Goal: Task Accomplishment & Management: Manage account settings

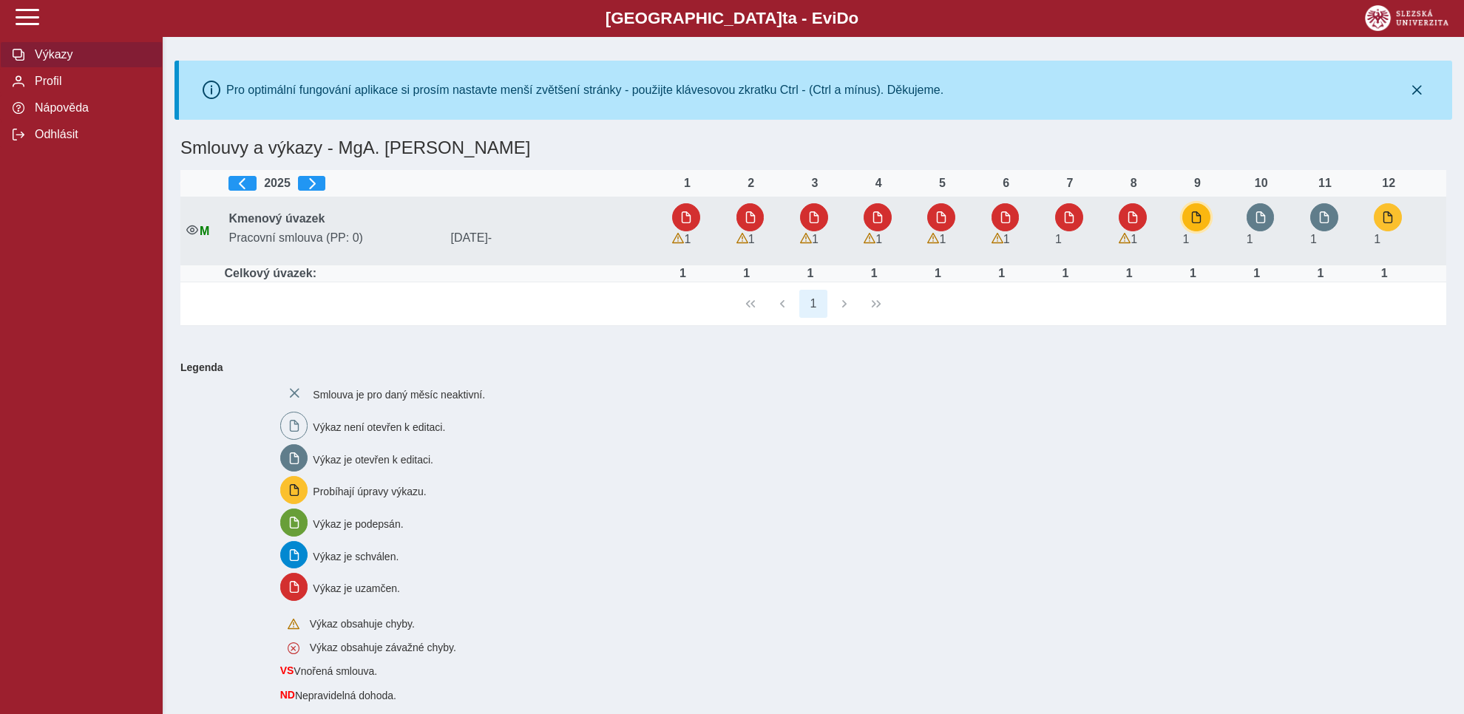
click at [1197, 217] on span "button" at bounding box center [1197, 218] width 12 height 12
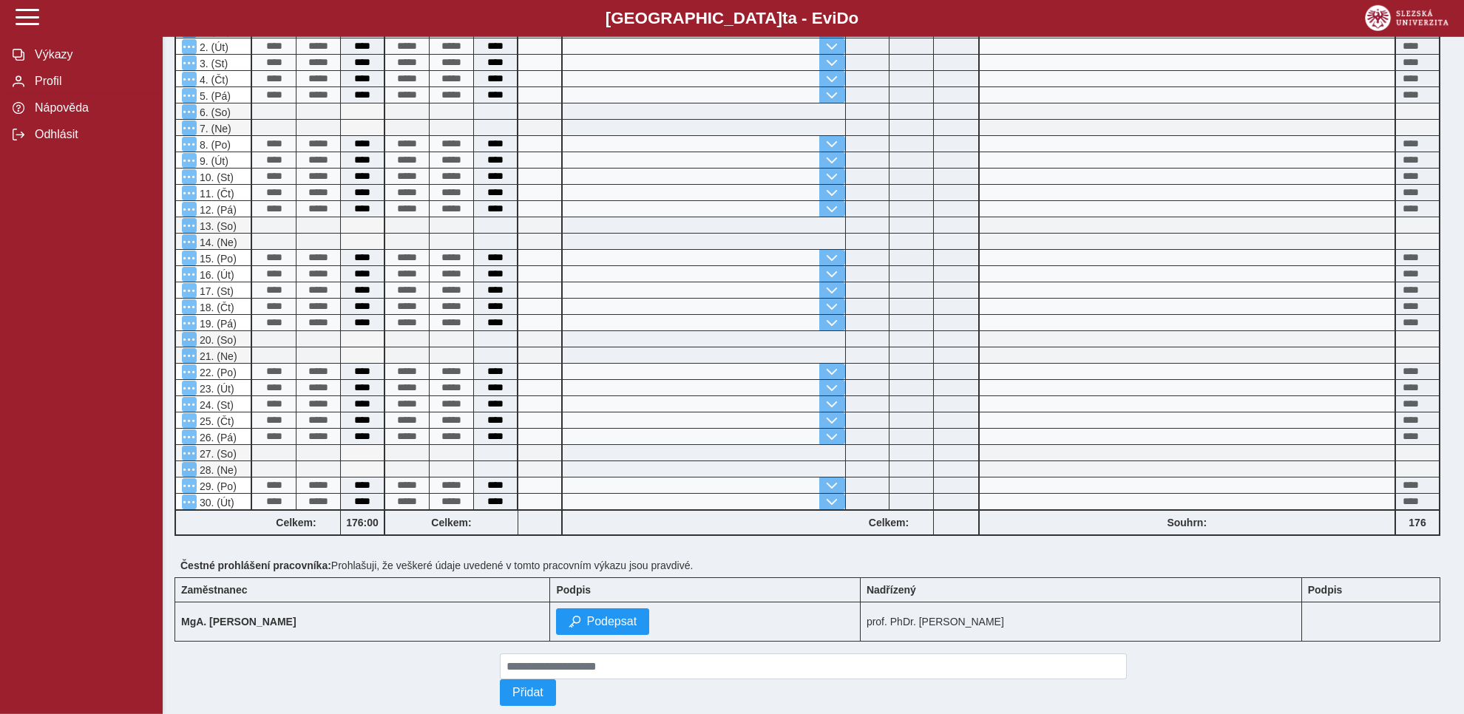
scroll to position [495, 0]
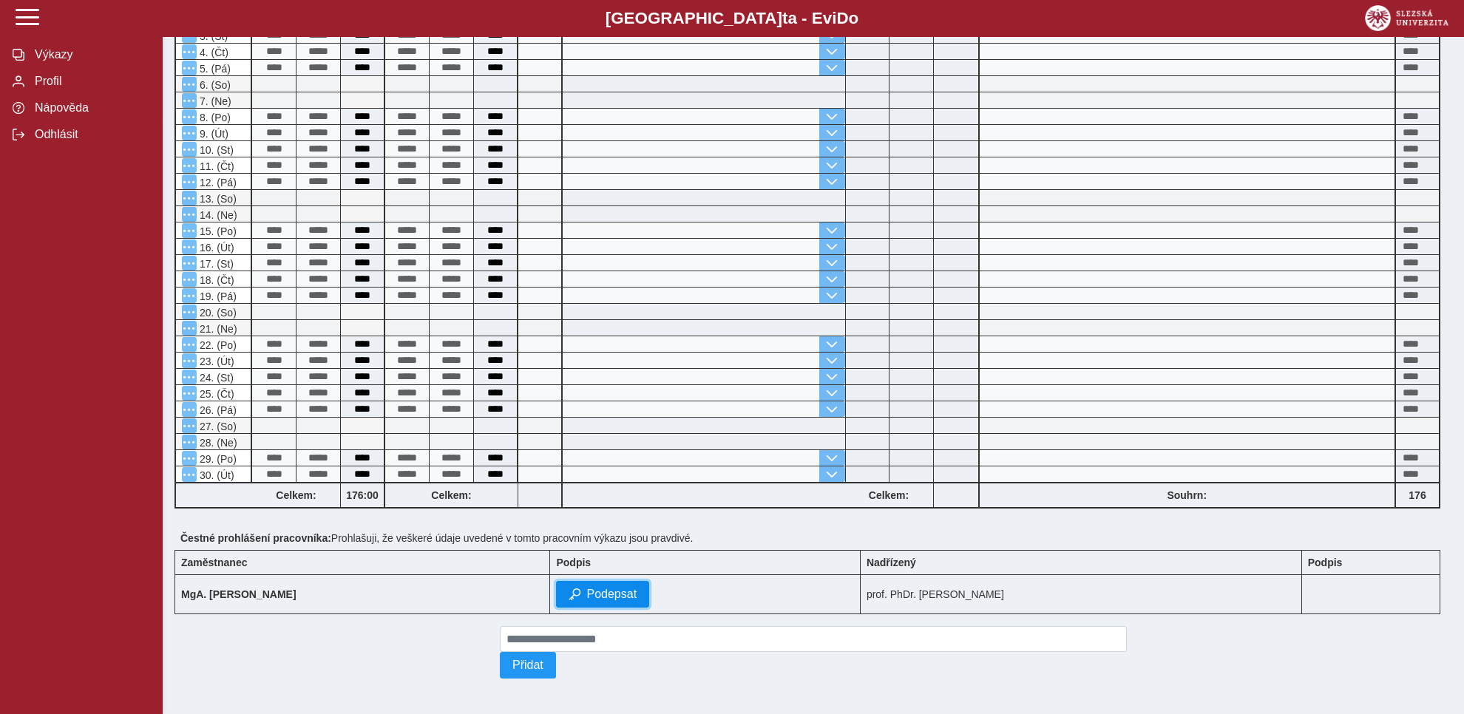
click at [586, 588] on span "Podepsat" at bounding box center [611, 594] width 50 height 13
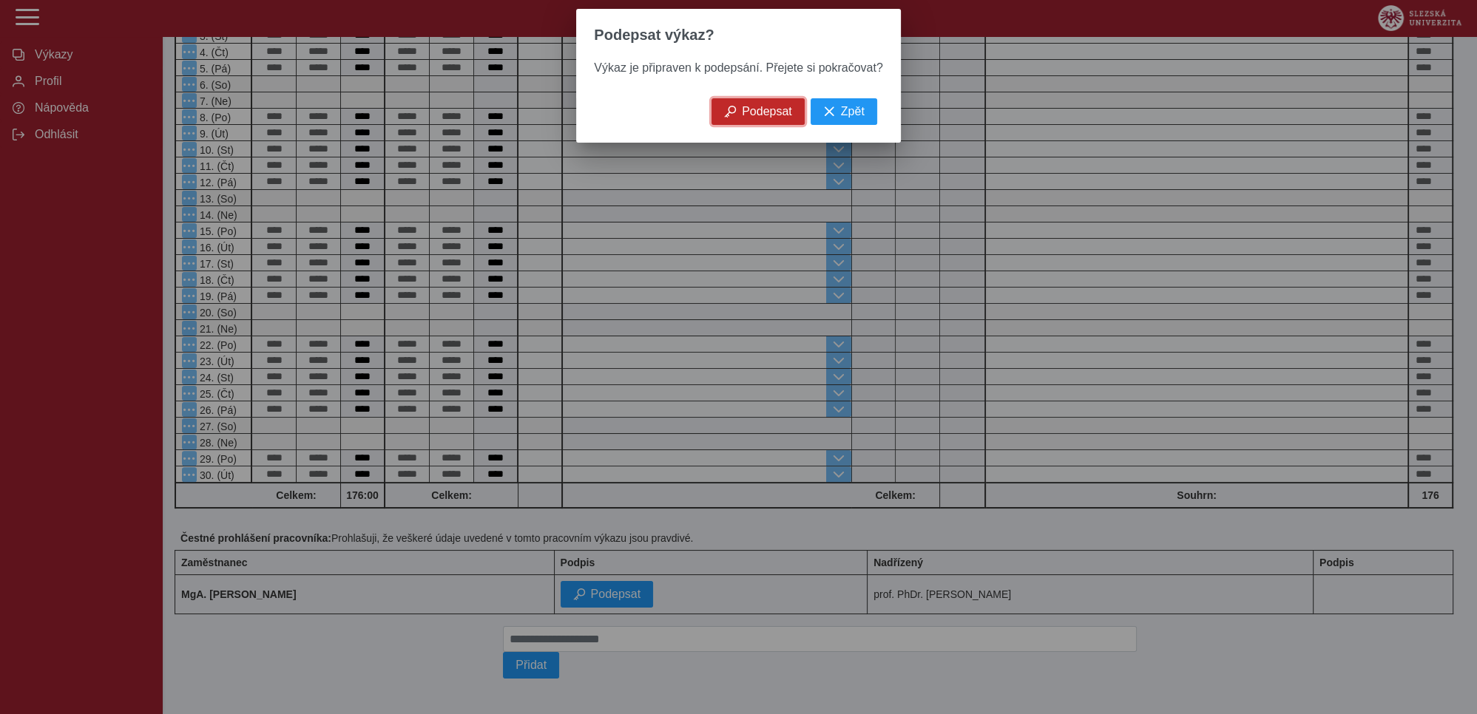
click at [764, 116] on span "Podepsat" at bounding box center [767, 111] width 50 height 13
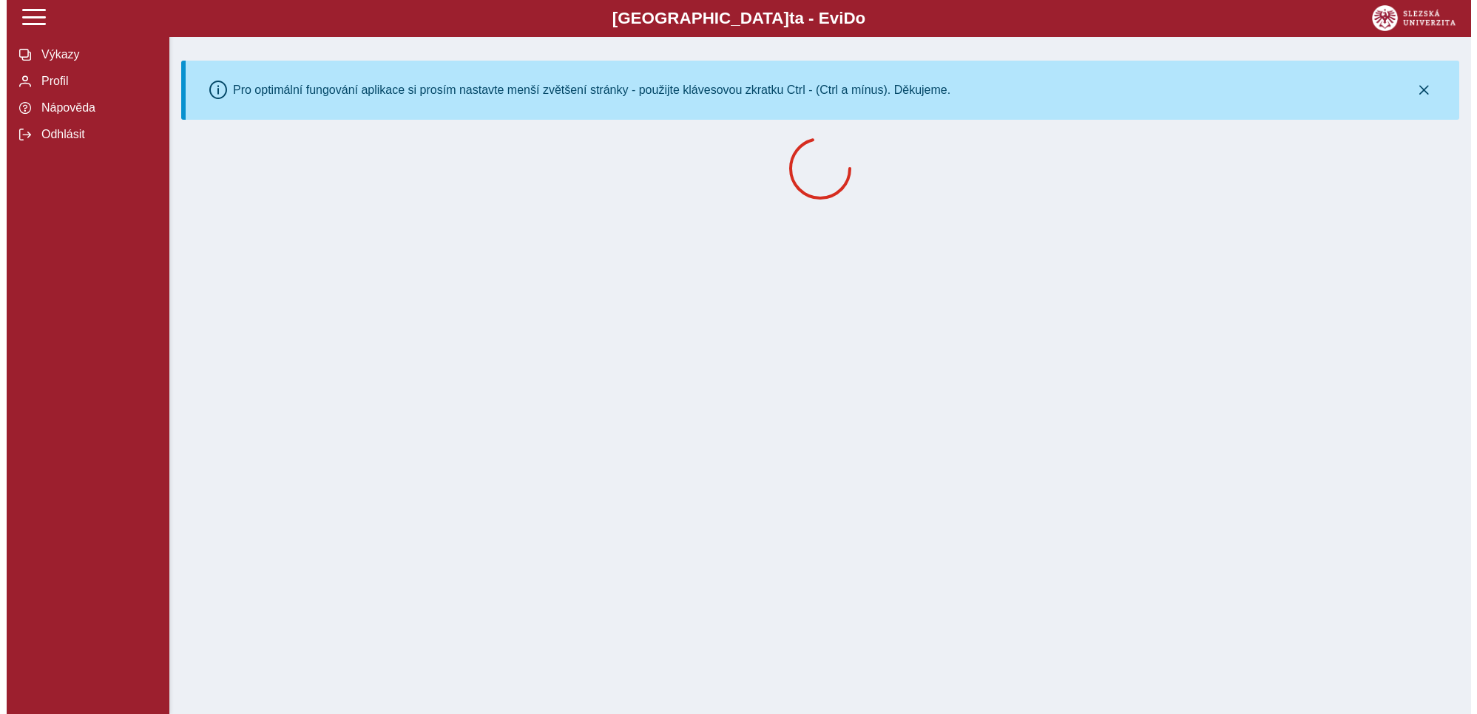
scroll to position [0, 0]
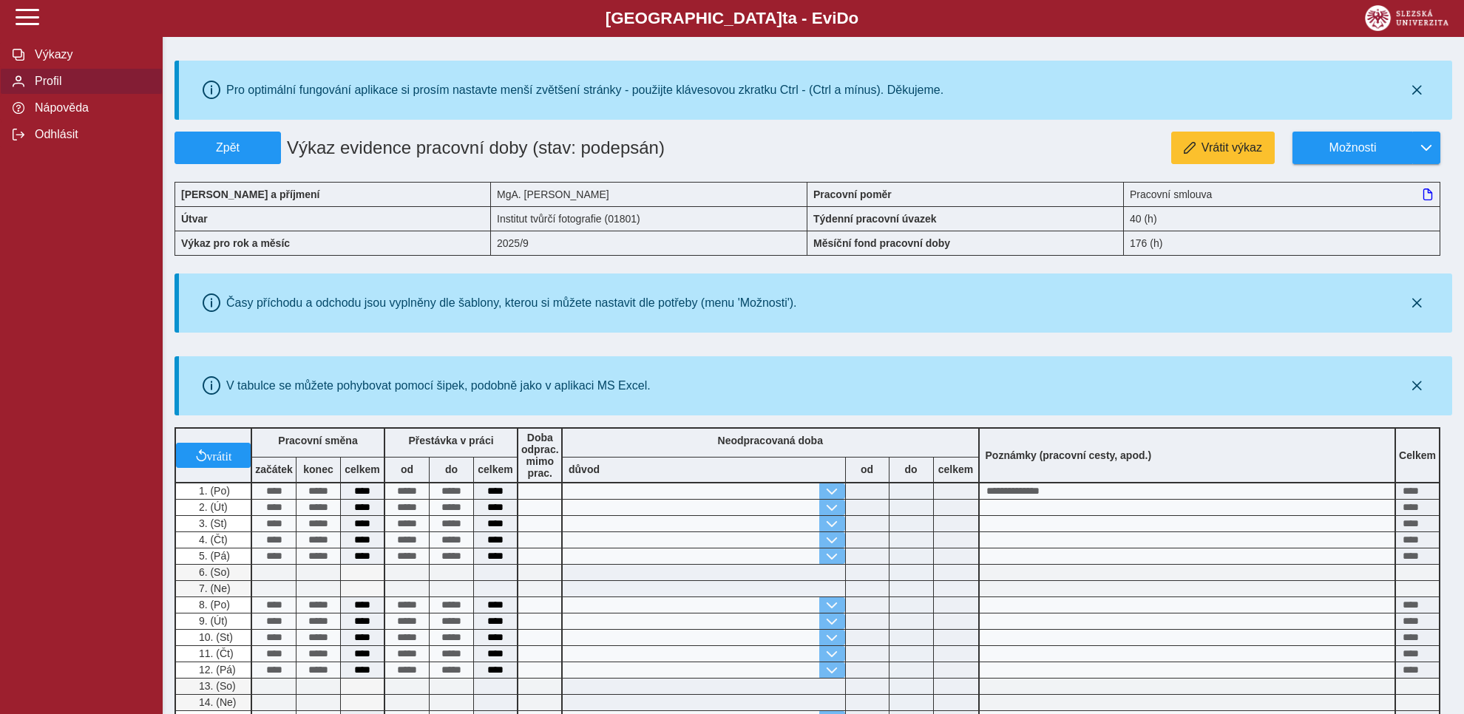
click at [43, 88] on span "Profil" at bounding box center [90, 81] width 120 height 13
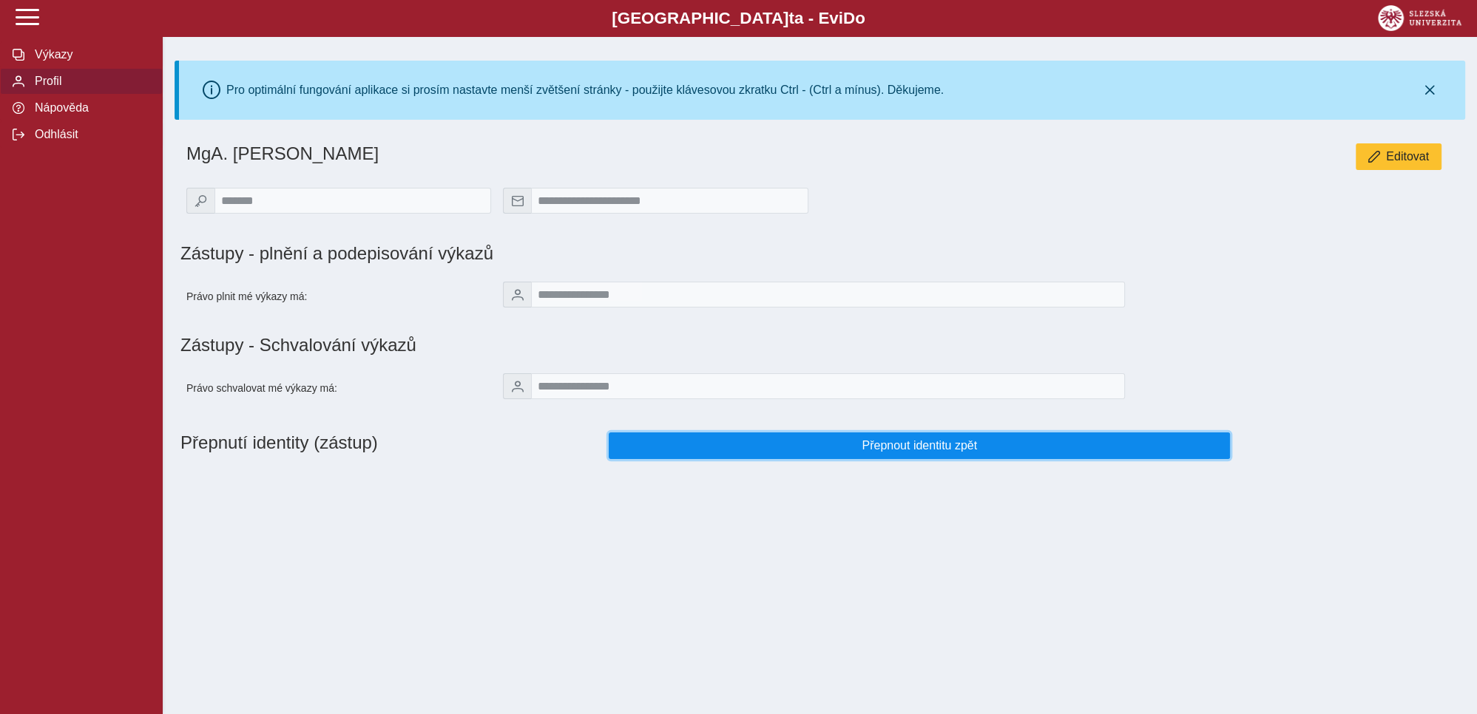
click at [921, 453] on span "Přepnout identitu zpět" at bounding box center [919, 445] width 597 height 13
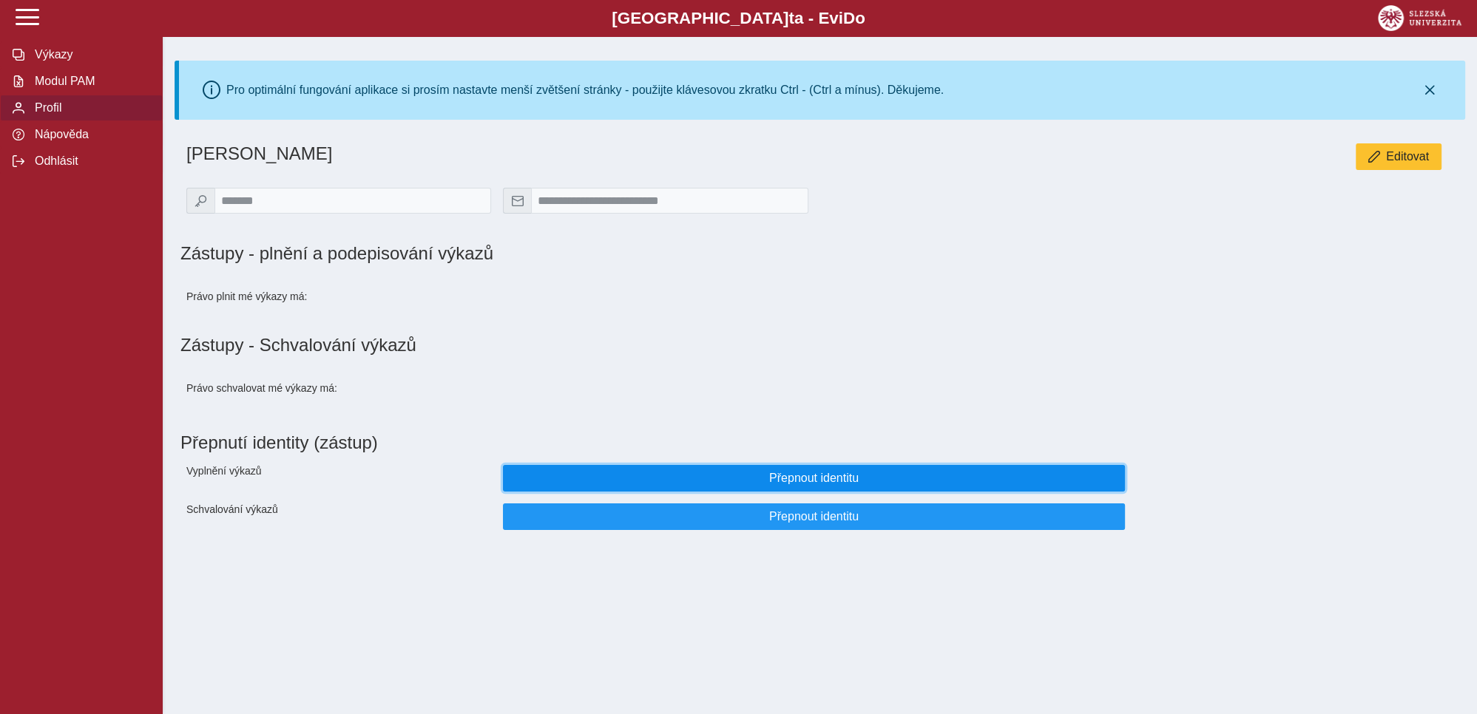
click at [798, 485] on span "Přepnout identitu" at bounding box center [813, 478] width 597 height 13
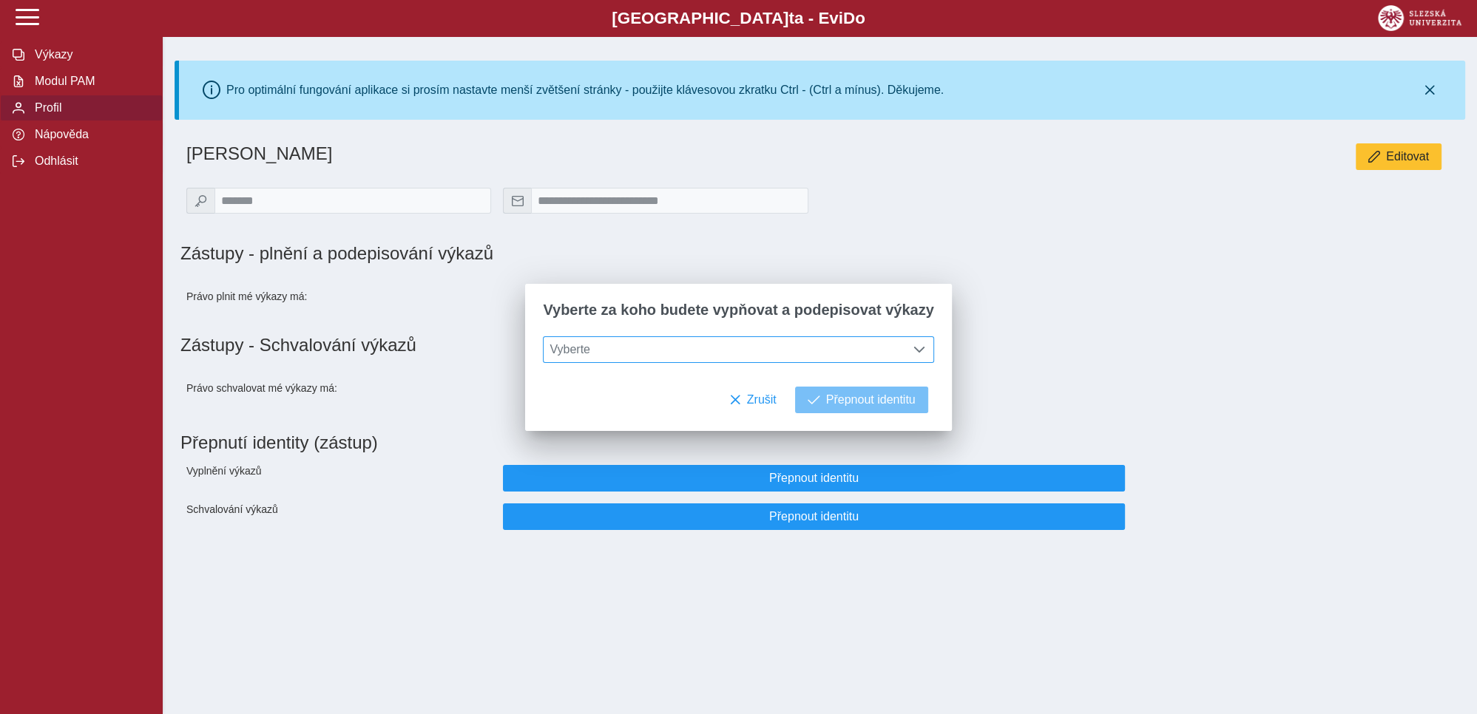
click at [913, 348] on span at bounding box center [919, 350] width 12 height 12
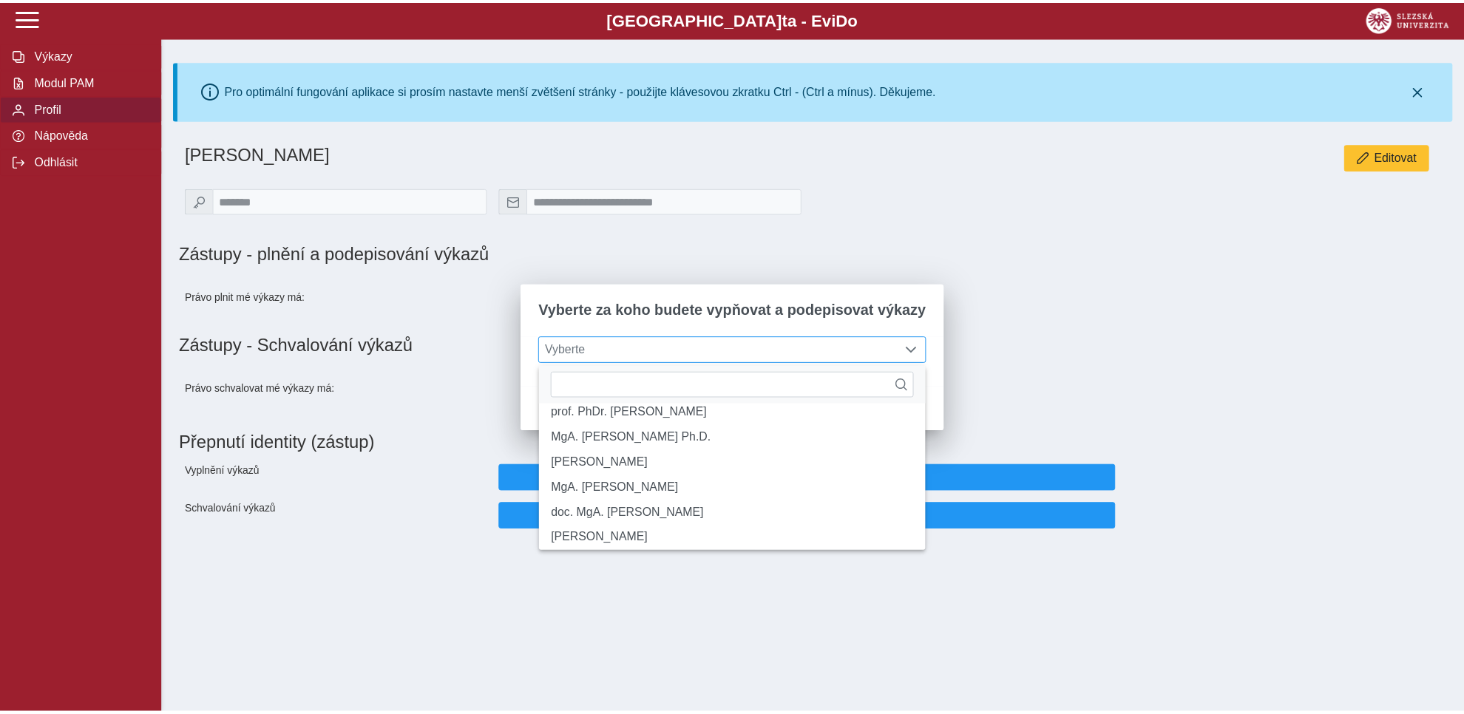
scroll to position [15, 0]
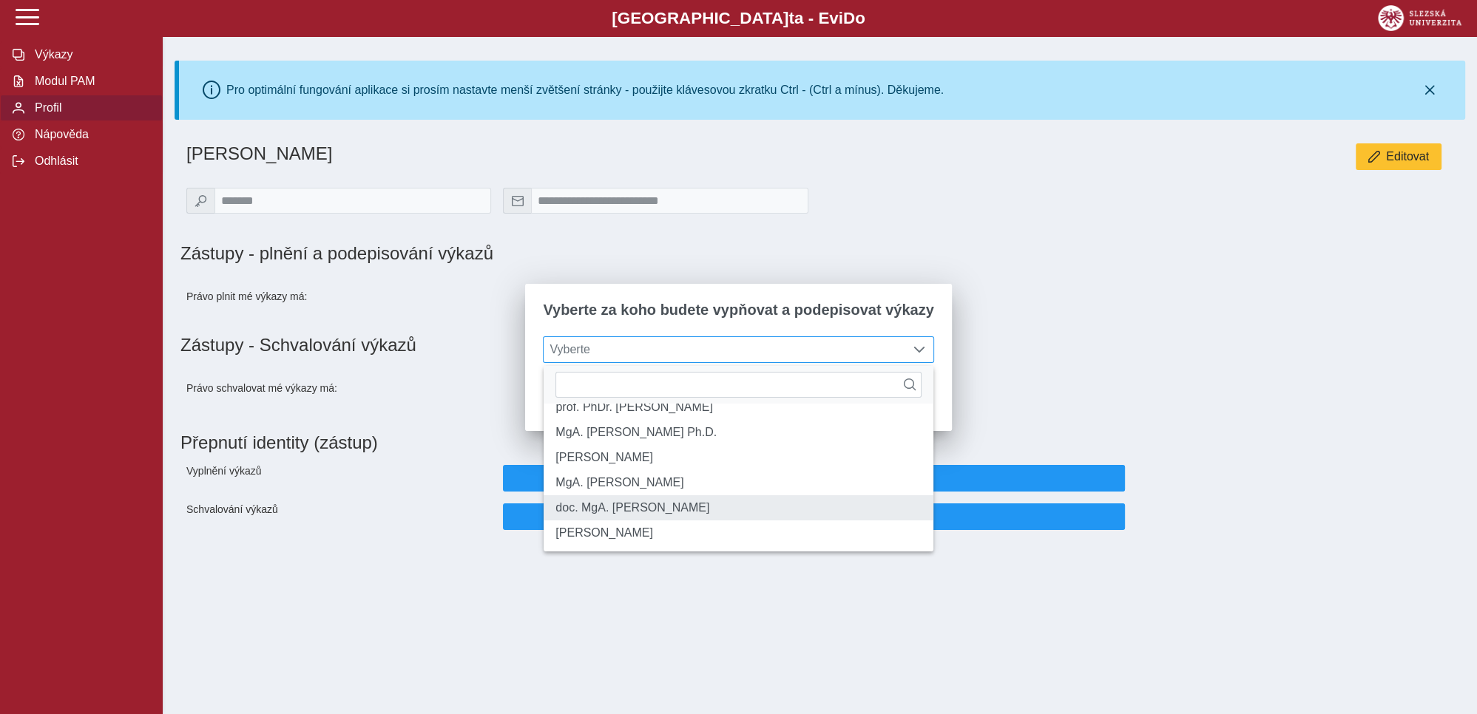
click at [626, 517] on li "doc. MgA. [PERSON_NAME]" at bounding box center [738, 507] width 389 height 25
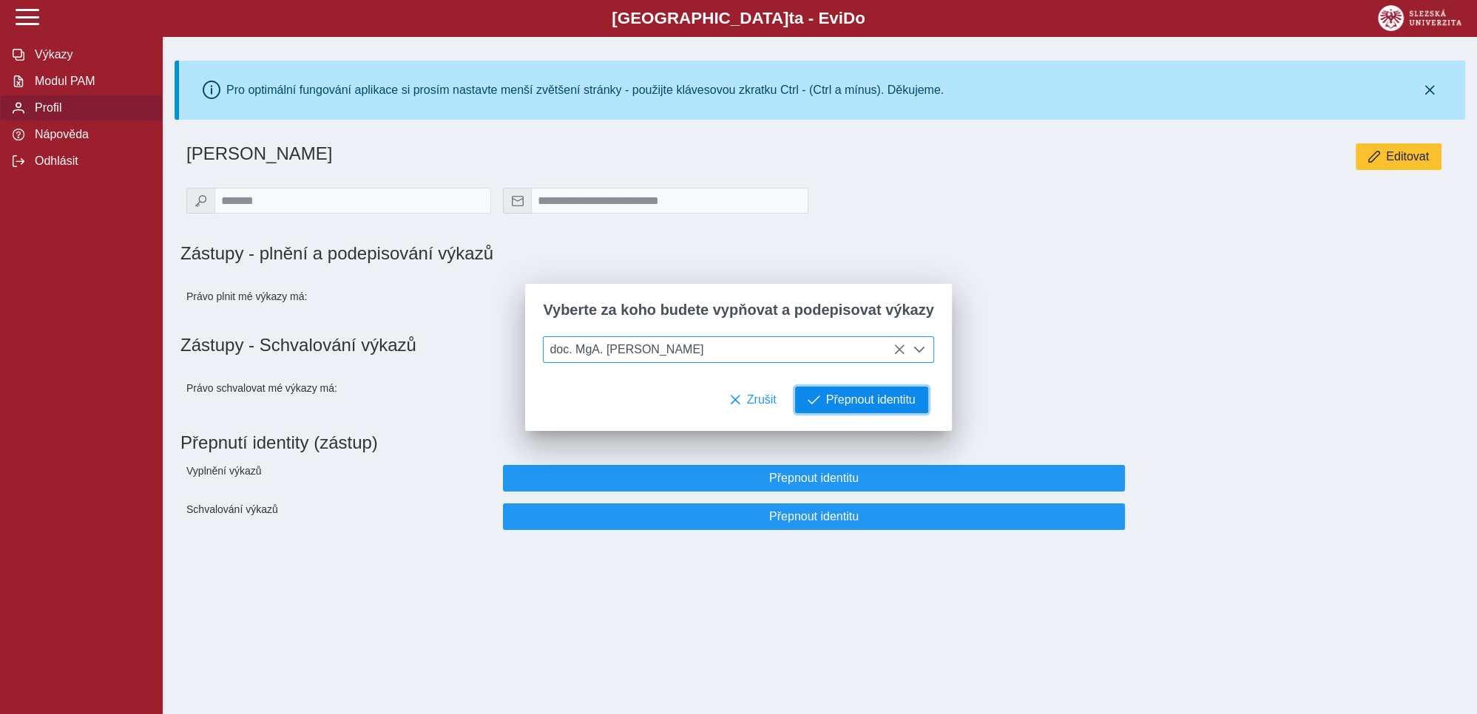
click at [867, 401] on span "Přepnout identitu" at bounding box center [870, 399] width 89 height 13
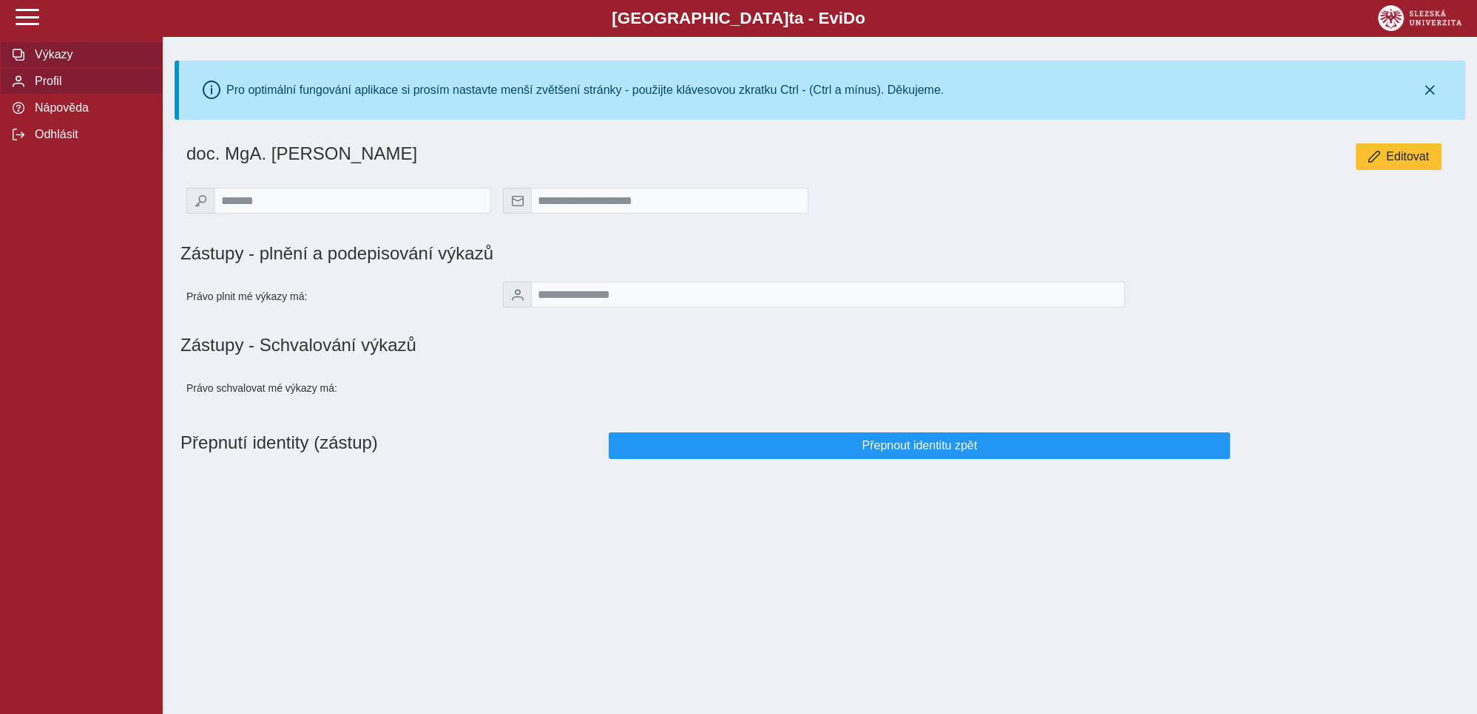
click at [50, 61] on span "Výkazy" at bounding box center [90, 54] width 120 height 13
